Goal: Transaction & Acquisition: Book appointment/travel/reservation

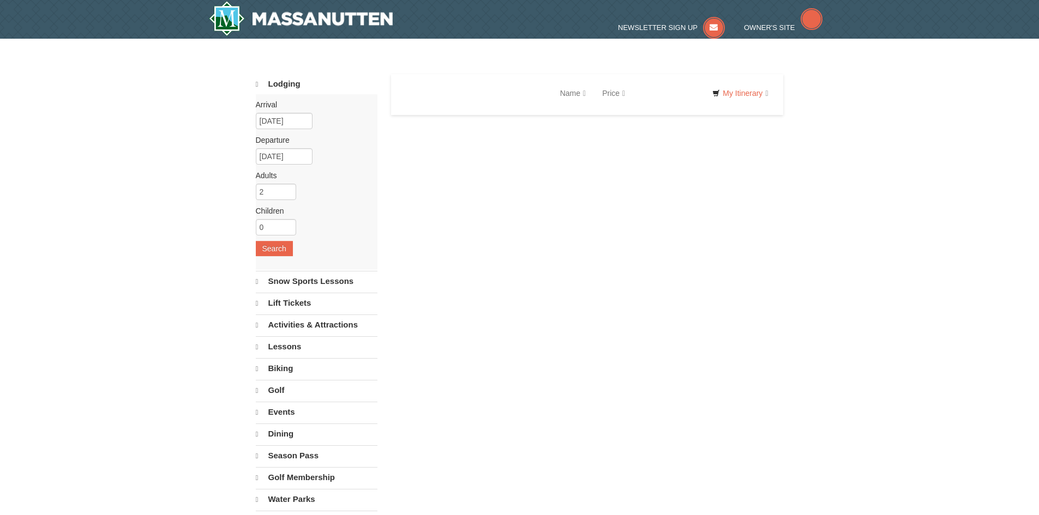
select select "9"
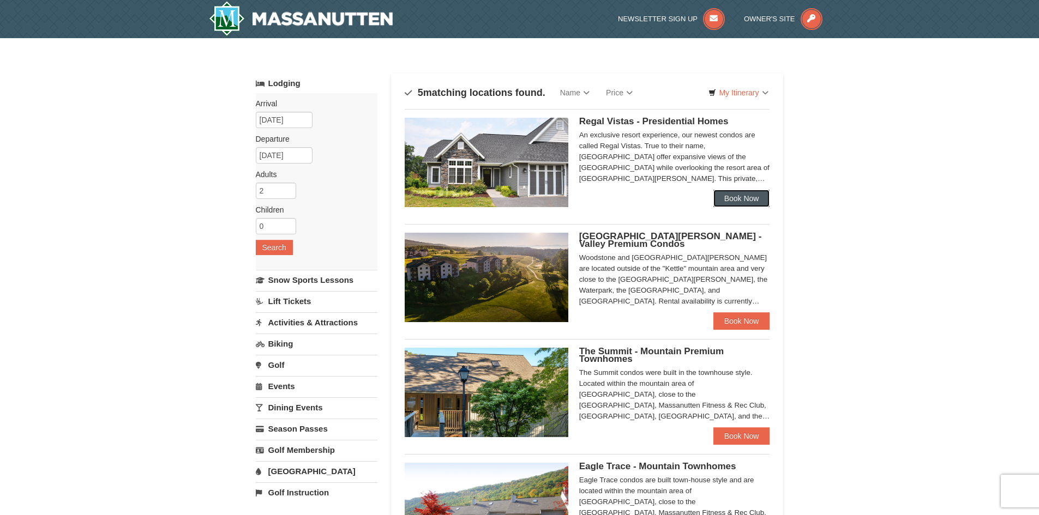
click at [741, 195] on link "Book Now" at bounding box center [741, 198] width 57 height 17
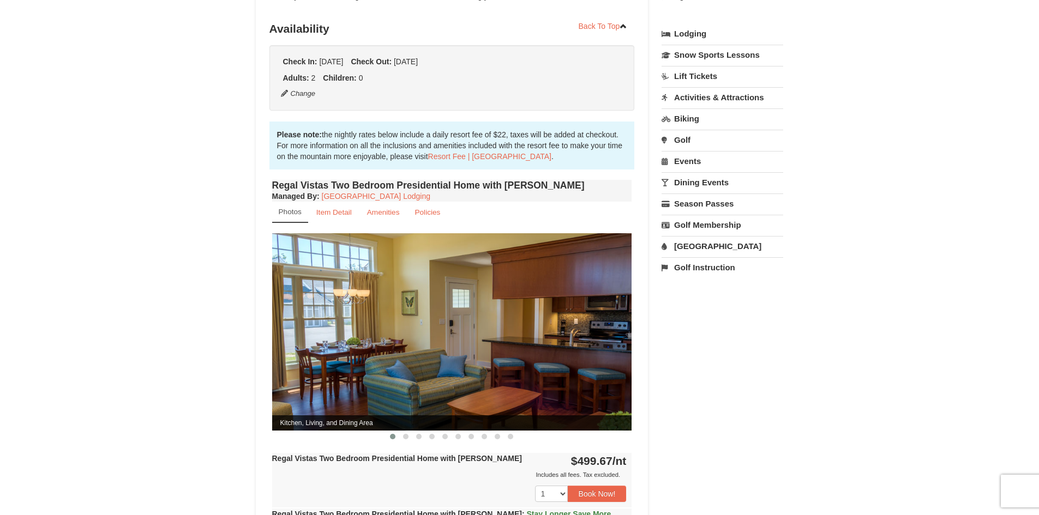
scroll to position [273, 0]
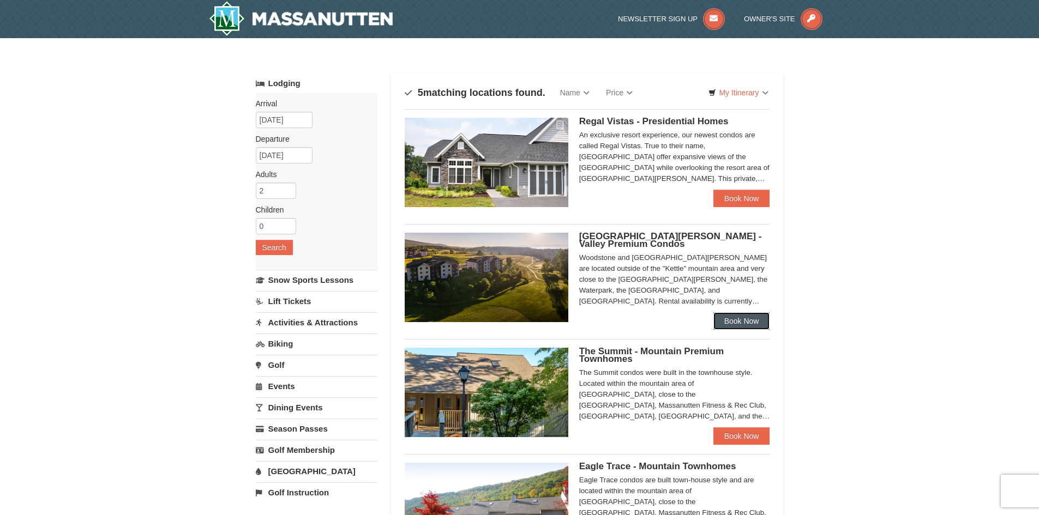
click at [732, 319] on link "Book Now" at bounding box center [741, 320] width 57 height 17
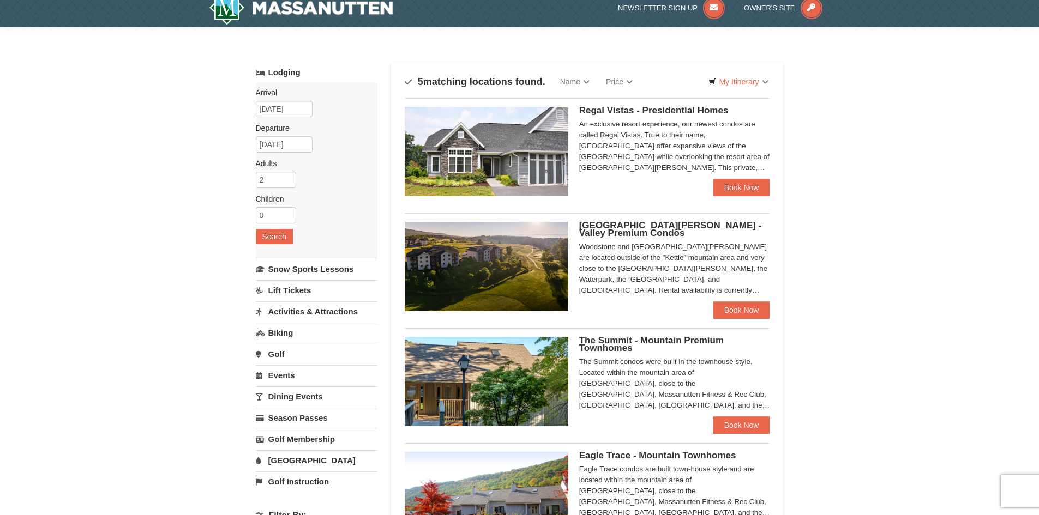
scroll to position [273, 0]
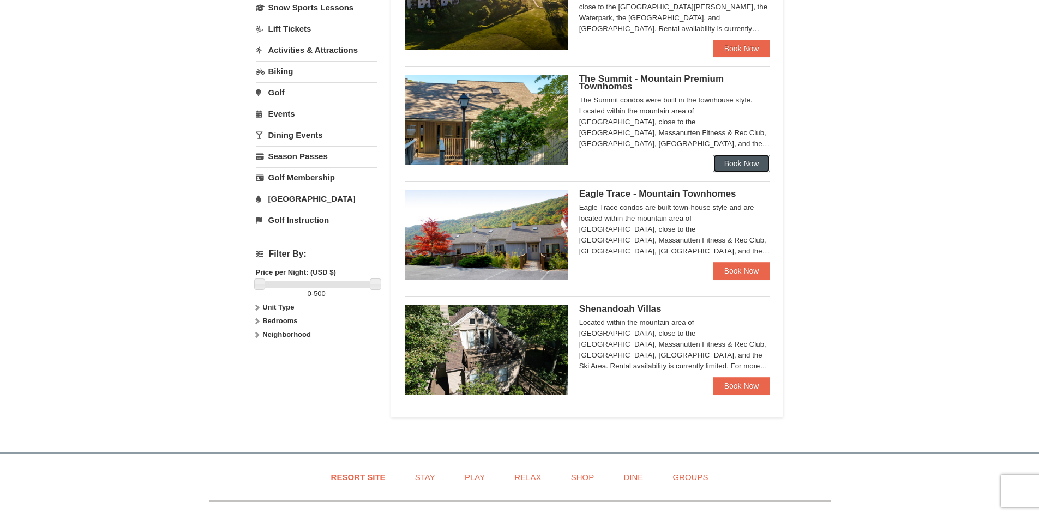
click at [729, 162] on link "Book Now" at bounding box center [741, 163] width 57 height 17
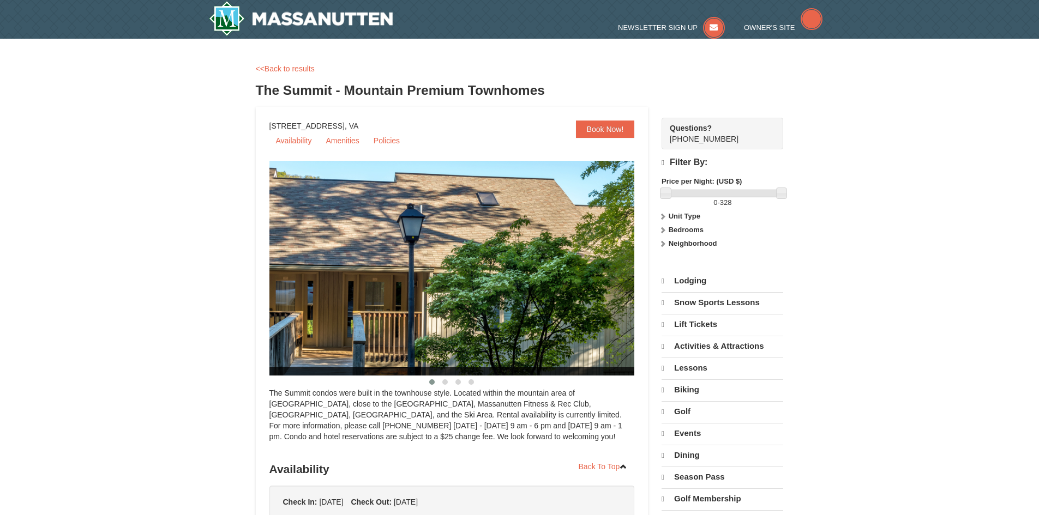
select select "9"
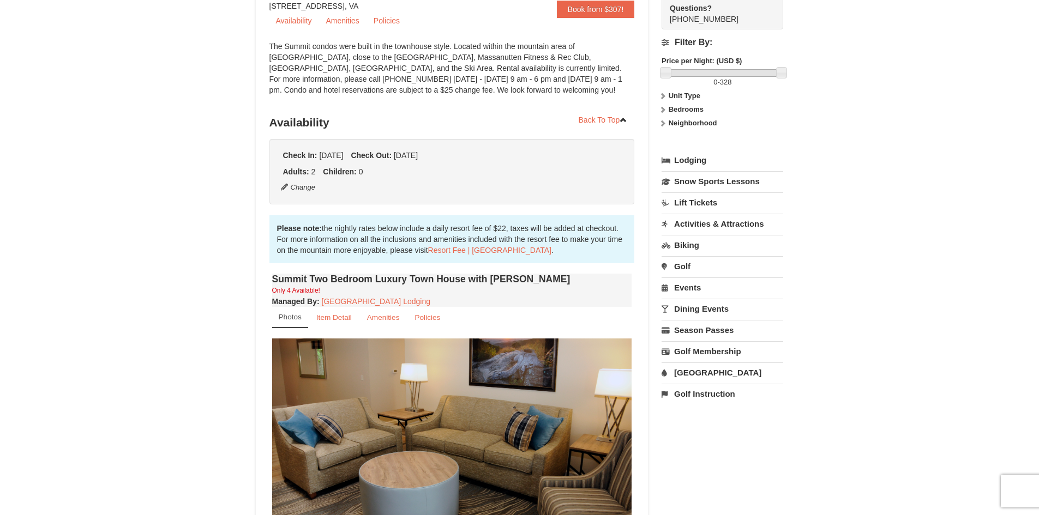
scroll to position [218, 0]
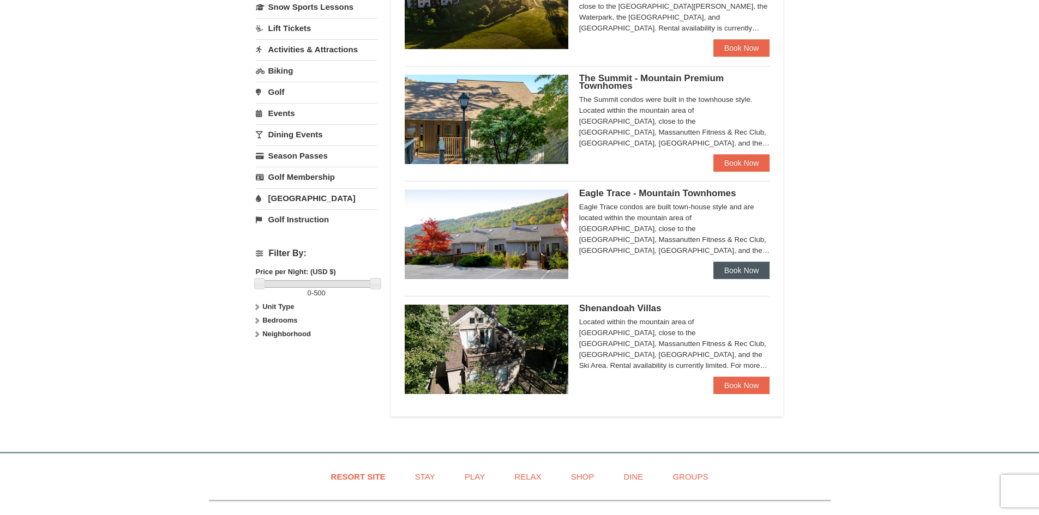
scroll to position [273, 0]
click at [732, 385] on link "Book Now" at bounding box center [741, 385] width 57 height 17
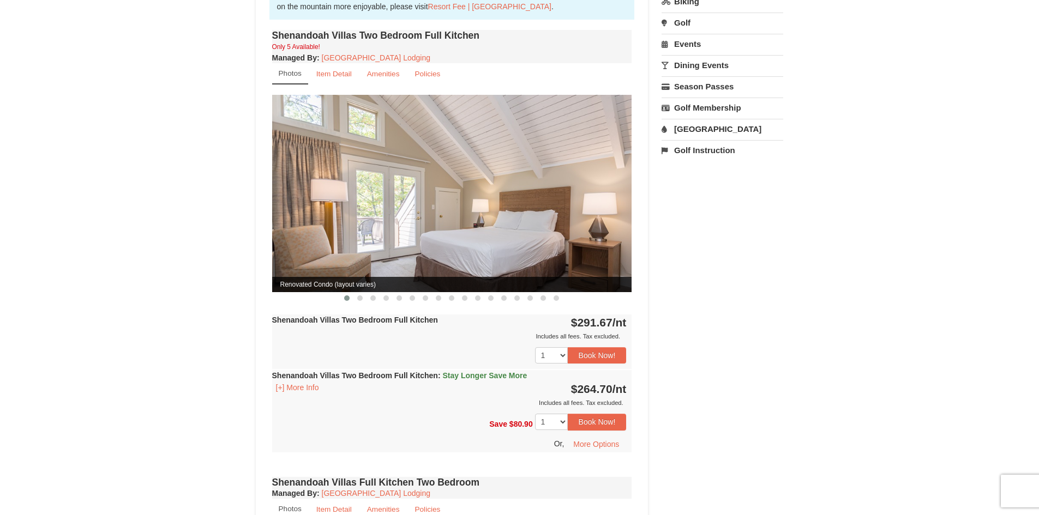
scroll to position [273, 0]
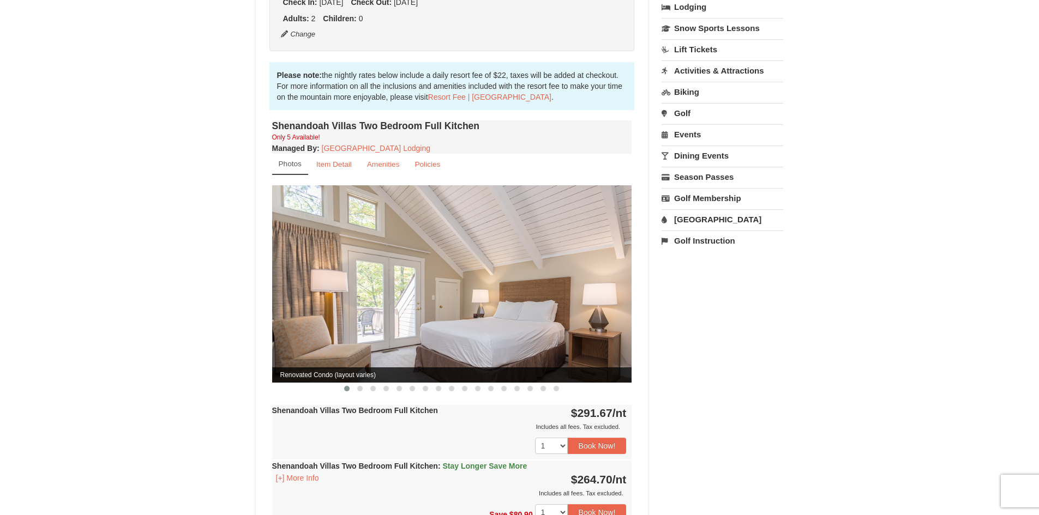
click at [599, 277] on img at bounding box center [452, 283] width 360 height 197
click at [358, 386] on span at bounding box center [359, 388] width 5 height 5
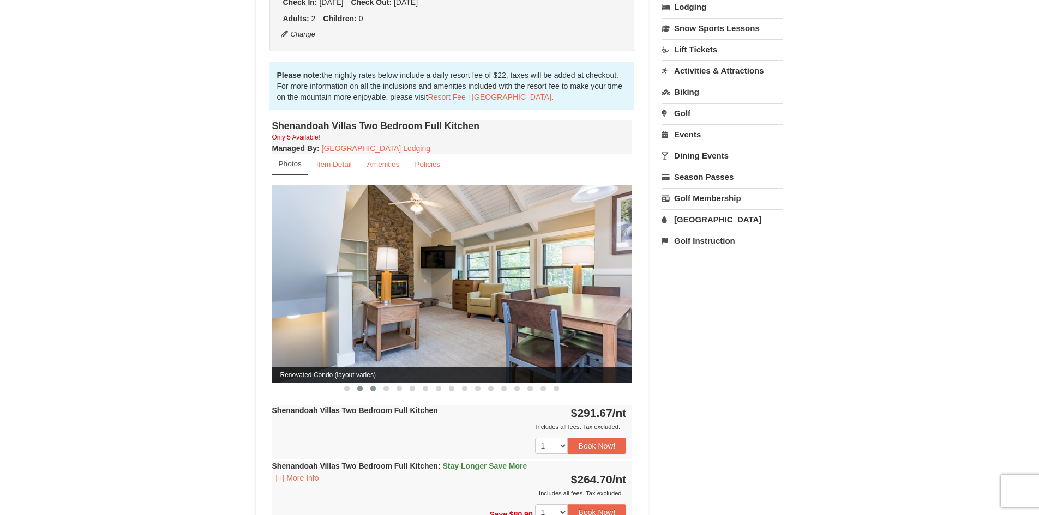
click at [373, 386] on span at bounding box center [372, 388] width 5 height 5
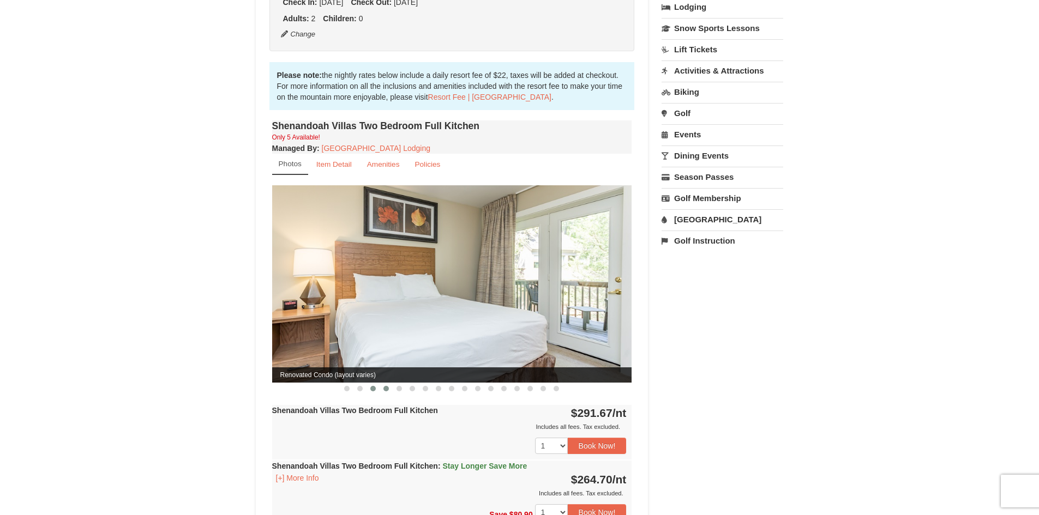
click at [388, 386] on span at bounding box center [385, 388] width 5 height 5
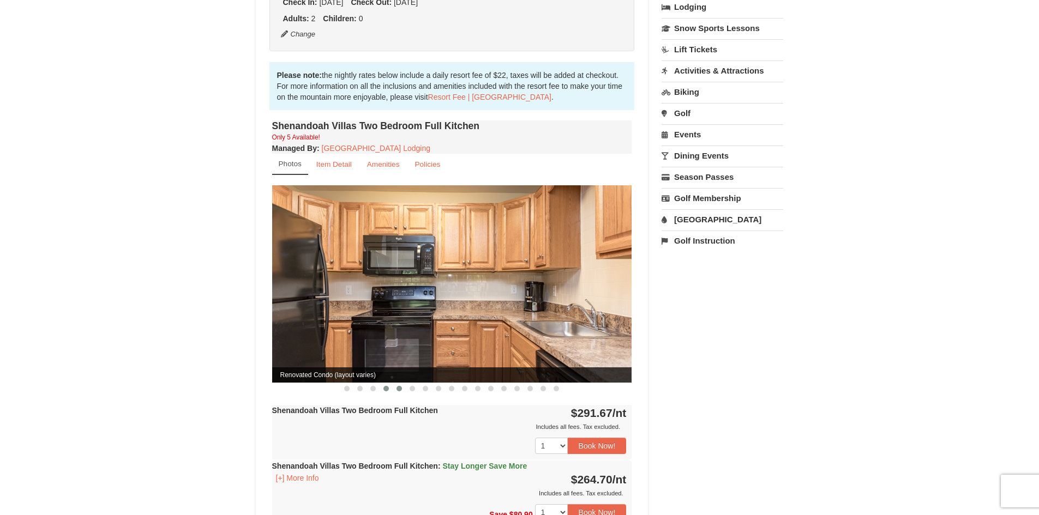
click at [399, 386] on span at bounding box center [398, 388] width 5 height 5
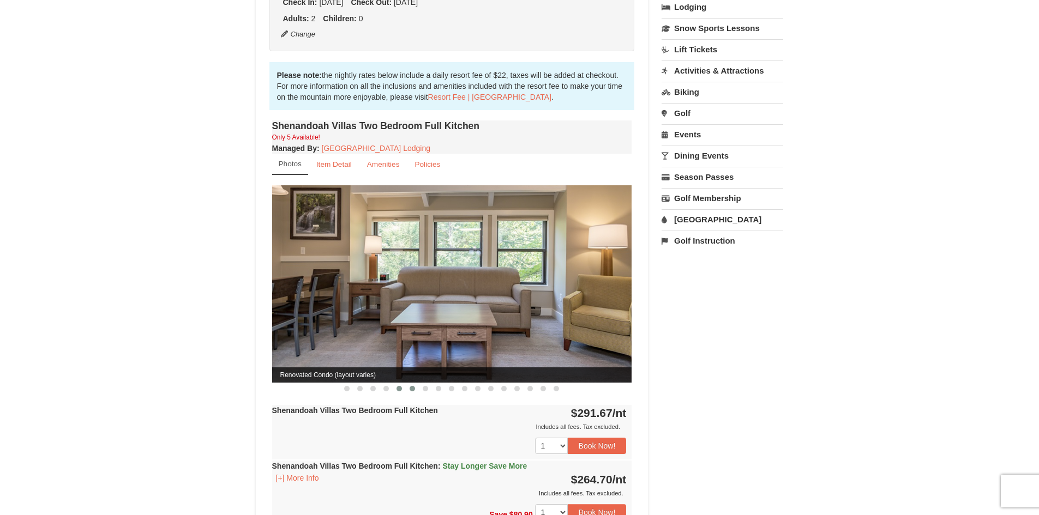
click at [411, 386] on span at bounding box center [411, 388] width 5 height 5
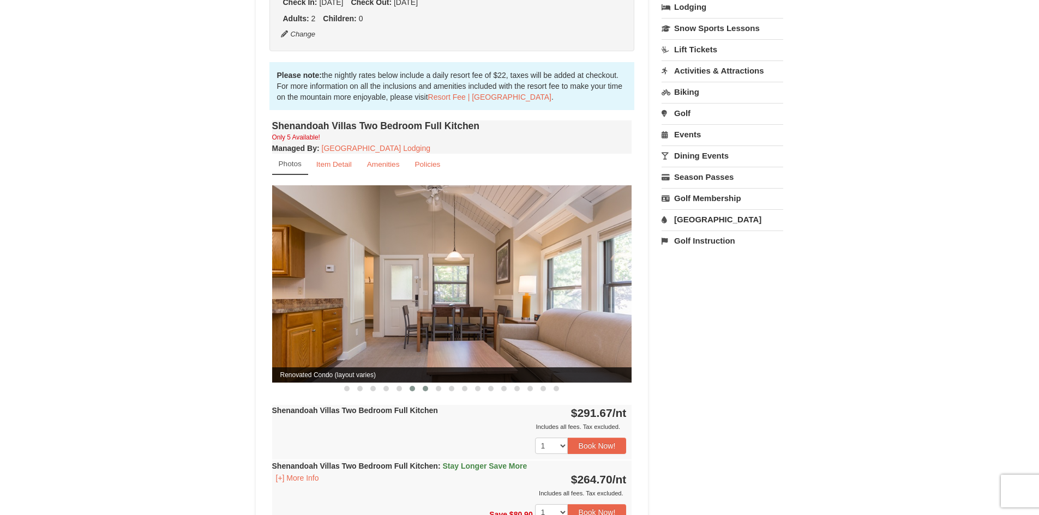
click at [424, 386] on span at bounding box center [425, 388] width 5 height 5
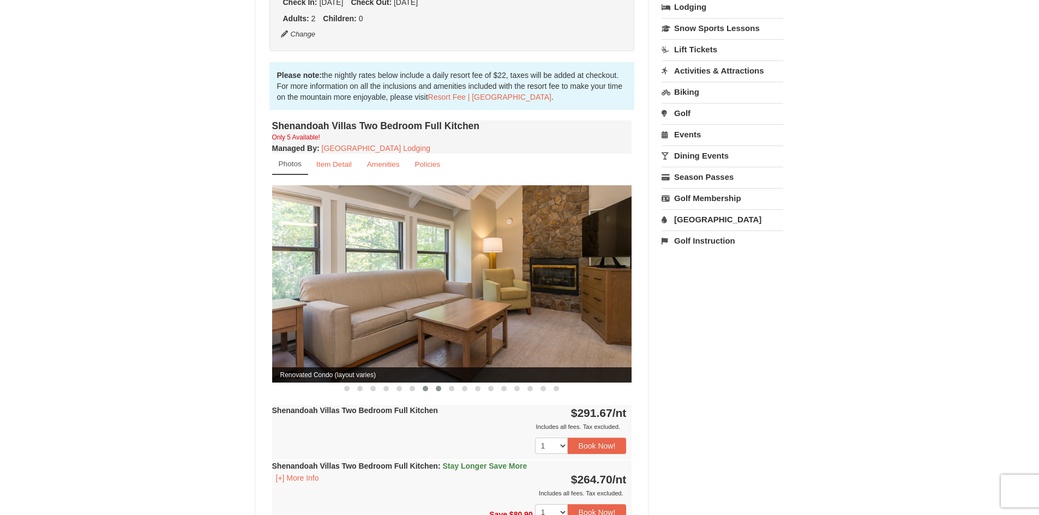
click at [437, 386] on span at bounding box center [438, 388] width 5 height 5
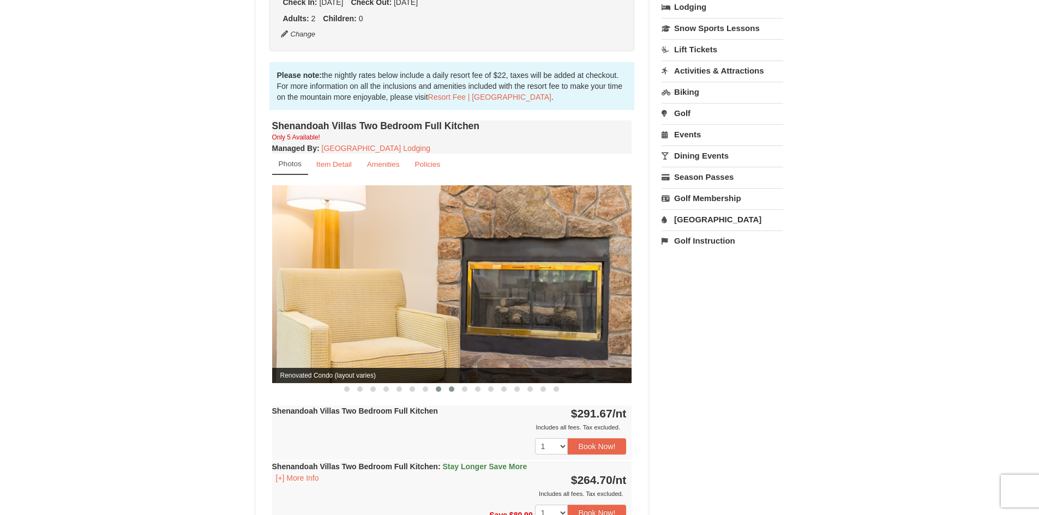
click at [449, 387] on span at bounding box center [451, 389] width 5 height 5
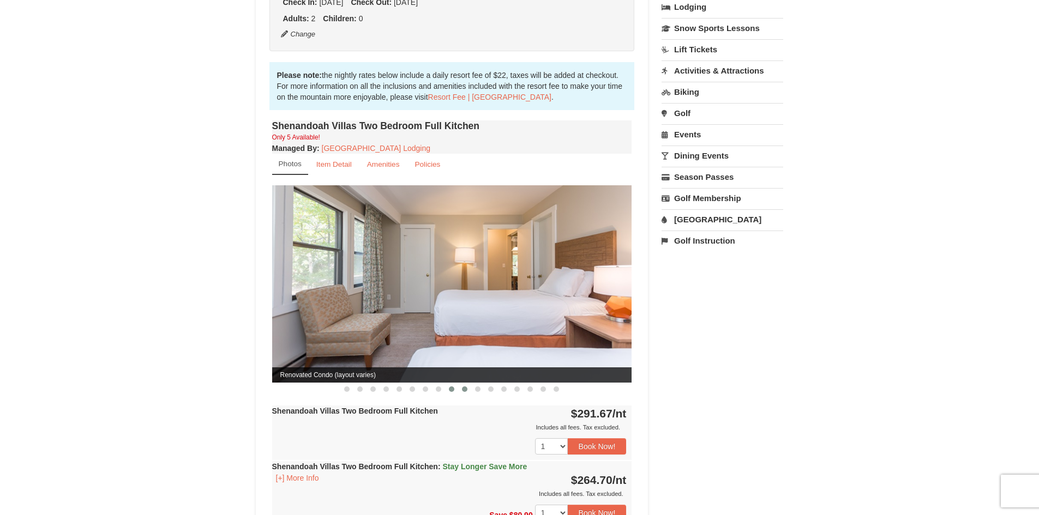
click at [462, 387] on span at bounding box center [464, 389] width 5 height 5
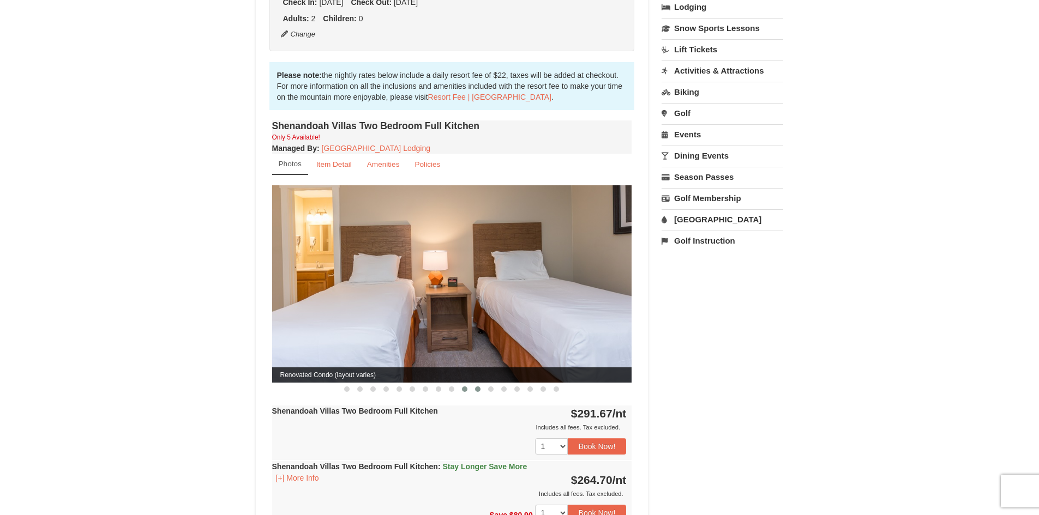
click at [477, 387] on span at bounding box center [477, 389] width 5 height 5
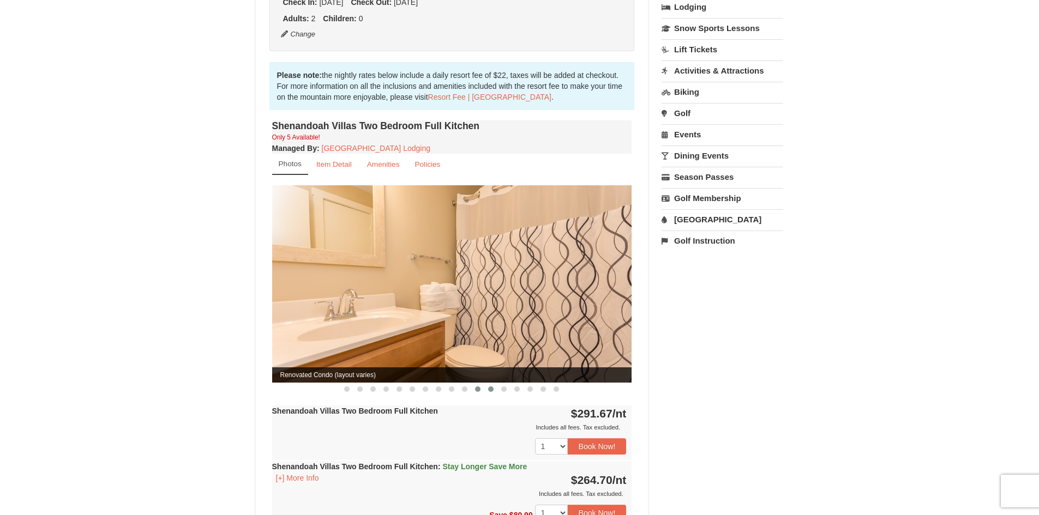
click at [493, 387] on span at bounding box center [490, 389] width 5 height 5
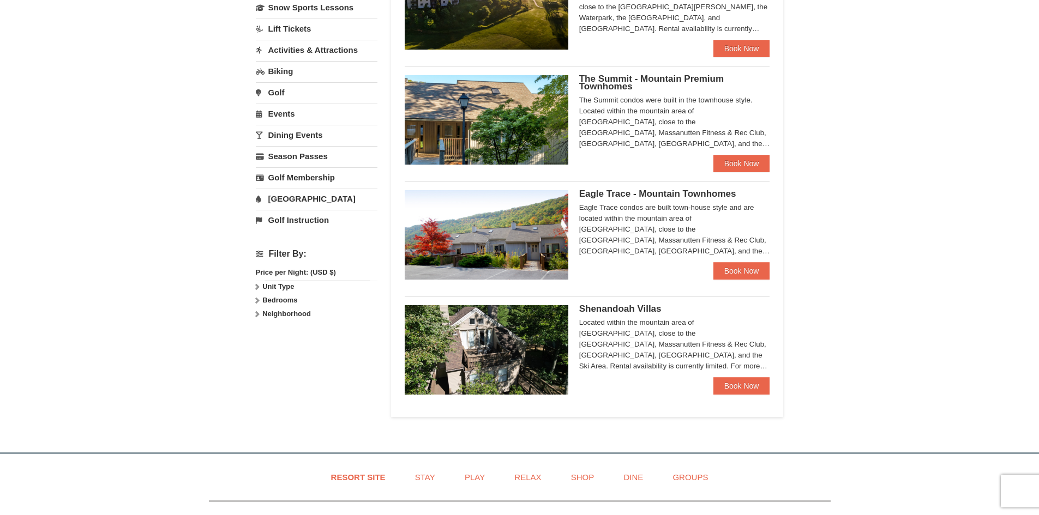
scroll to position [273, 0]
